Goal: Task Accomplishment & Management: Complete application form

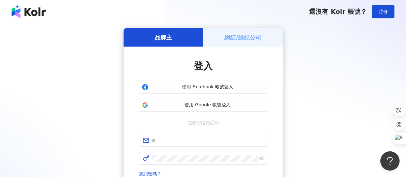
click at [228, 12] on div "還沒有 Kolr 帳號？ 註冊" at bounding box center [203, 11] width 406 height 23
click at [200, 86] on span "使用 Facebook 帳號登入" at bounding box center [208, 87] width 114 height 6
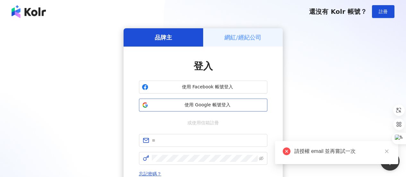
click at [212, 104] on span "使用 Google 帳號登入" at bounding box center [208, 105] width 114 height 6
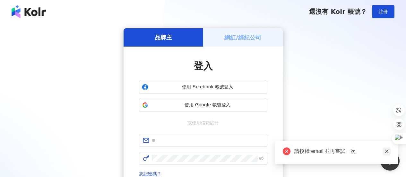
click at [388, 151] on icon "close" at bounding box center [387, 151] width 4 height 4
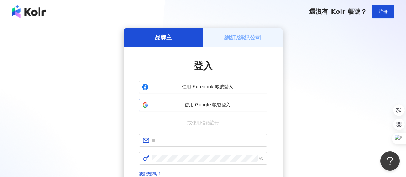
click at [203, 109] on button "使用 Google 帳號登入" at bounding box center [203, 105] width 128 height 13
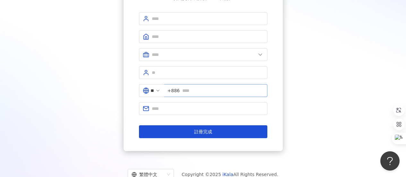
scroll to position [32, 0]
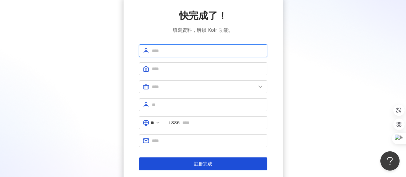
click at [167, 52] on input "text" at bounding box center [208, 50] width 112 height 7
type input "**********"
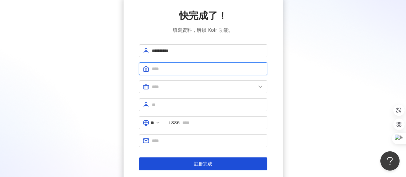
click at [183, 70] on input "text" at bounding box center [208, 68] width 112 height 7
type input "*****"
type input "**********"
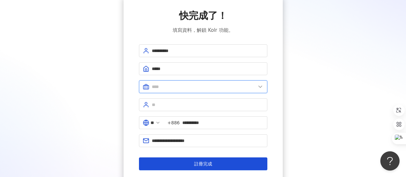
click at [194, 85] on input "text" at bounding box center [204, 86] width 104 height 7
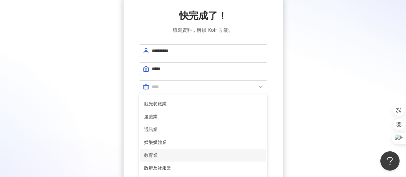
scroll to position [89, 0]
drag, startPoint x: 151, startPoint y: 154, endPoint x: 168, endPoint y: 154, distance: 17.7
click at [151, 154] on span "教育業" at bounding box center [203, 154] width 118 height 7
type input "***"
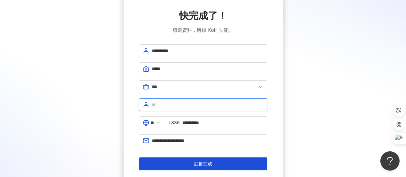
click at [230, 108] on input "text" at bounding box center [208, 104] width 112 height 7
click at [211, 106] on input "text" at bounding box center [208, 104] width 112 height 7
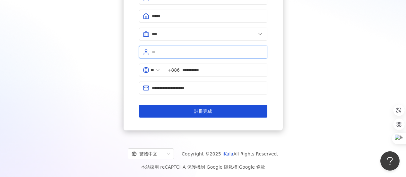
scroll to position [86, 0]
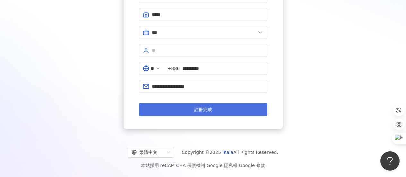
click at [206, 109] on span "註冊完成" at bounding box center [203, 109] width 18 height 5
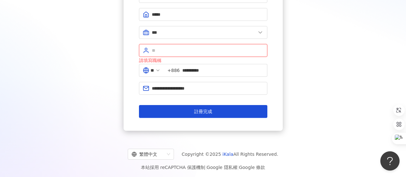
click at [170, 53] on input "text" at bounding box center [208, 50] width 112 height 7
type input "**"
drag, startPoint x: 160, startPoint y: 50, endPoint x: 155, endPoint y: 50, distance: 5.2
click at [155, 50] on input "text" at bounding box center [208, 50] width 112 height 7
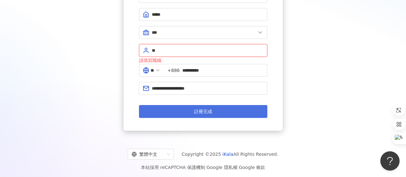
type input "**"
click at [215, 110] on button "註冊完成" at bounding box center [203, 111] width 128 height 13
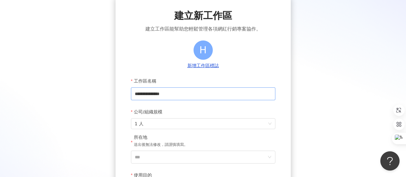
scroll to position [64, 0]
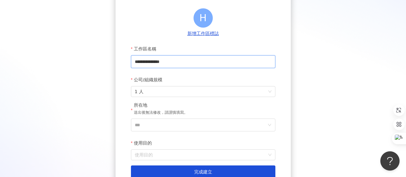
click at [183, 64] on input "**********" at bounding box center [203, 61] width 144 height 13
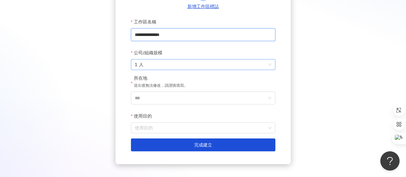
scroll to position [96, 0]
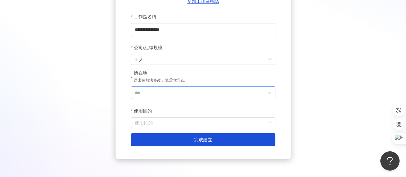
click at [268, 93] on icon "down" at bounding box center [270, 93] width 4 height 4
click at [269, 92] on icon "down" at bounding box center [270, 93] width 4 height 4
click at [212, 97] on input "***" at bounding box center [201, 93] width 132 height 12
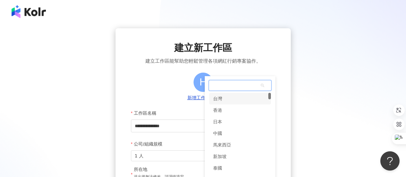
click at [219, 4] on div "**********" at bounding box center [203, 151] width 406 height 303
click at [223, 99] on div "台灣" at bounding box center [240, 99] width 62 height 12
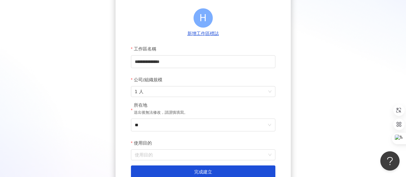
scroll to position [96, 0]
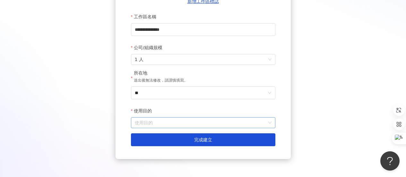
click at [271, 123] on input "使用目的" at bounding box center [203, 122] width 137 height 10
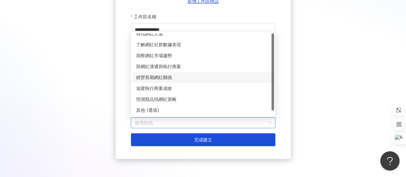
scroll to position [0, 0]
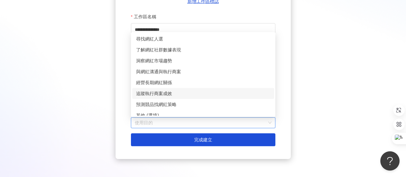
click at [169, 95] on div "追蹤執行商案成效" at bounding box center [203, 93] width 134 height 7
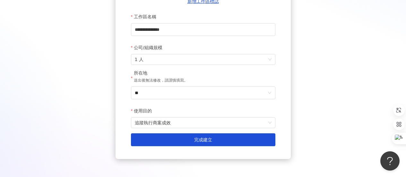
scroll to position [127, 0]
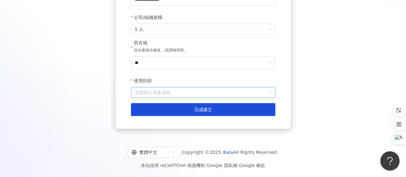
click at [268, 94] on span "追蹤執行商案成效" at bounding box center [203, 92] width 137 height 10
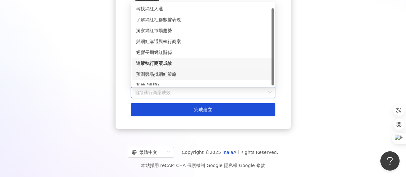
scroll to position [5, 0]
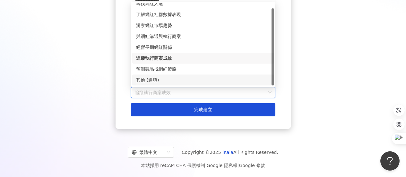
click at [153, 78] on div "其他 (選填)" at bounding box center [203, 79] width 134 height 7
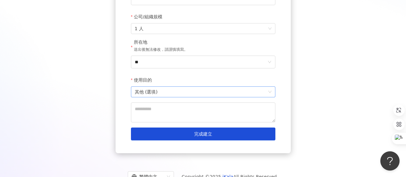
click at [269, 91] on span "其他 (選填)" at bounding box center [203, 92] width 137 height 10
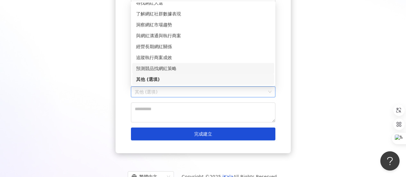
click at [160, 66] on div "預測競品找網紅策略" at bounding box center [203, 68] width 134 height 7
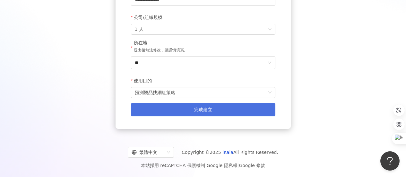
click at [203, 107] on span "完成建立" at bounding box center [203, 109] width 18 height 5
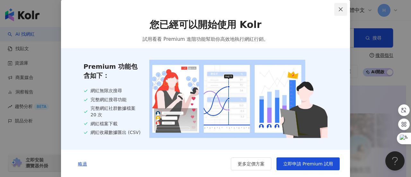
click at [338, 8] on icon "close" at bounding box center [340, 9] width 5 height 5
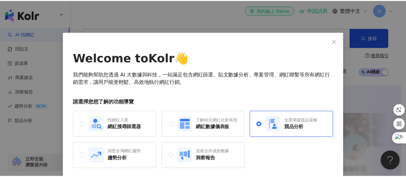
scroll to position [25, 0]
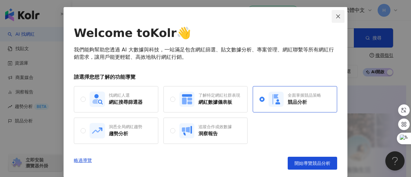
click at [337, 15] on icon "close" at bounding box center [337, 16] width 5 height 5
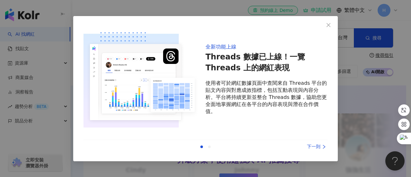
click at [328, 22] on button "Close" at bounding box center [328, 25] width 13 height 13
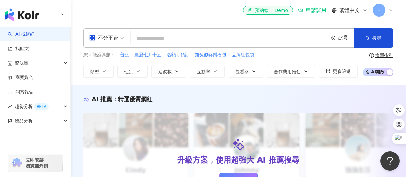
drag, startPoint x: 87, startPoint y: 0, endPoint x: 299, endPoint y: 0, distance: 211.5
click at [299, 0] on div "el-icon-cs 預約線上 Demo 申請試用 繁體中文 H" at bounding box center [238, 10] width 310 height 21
